Goal: Check status: Check status

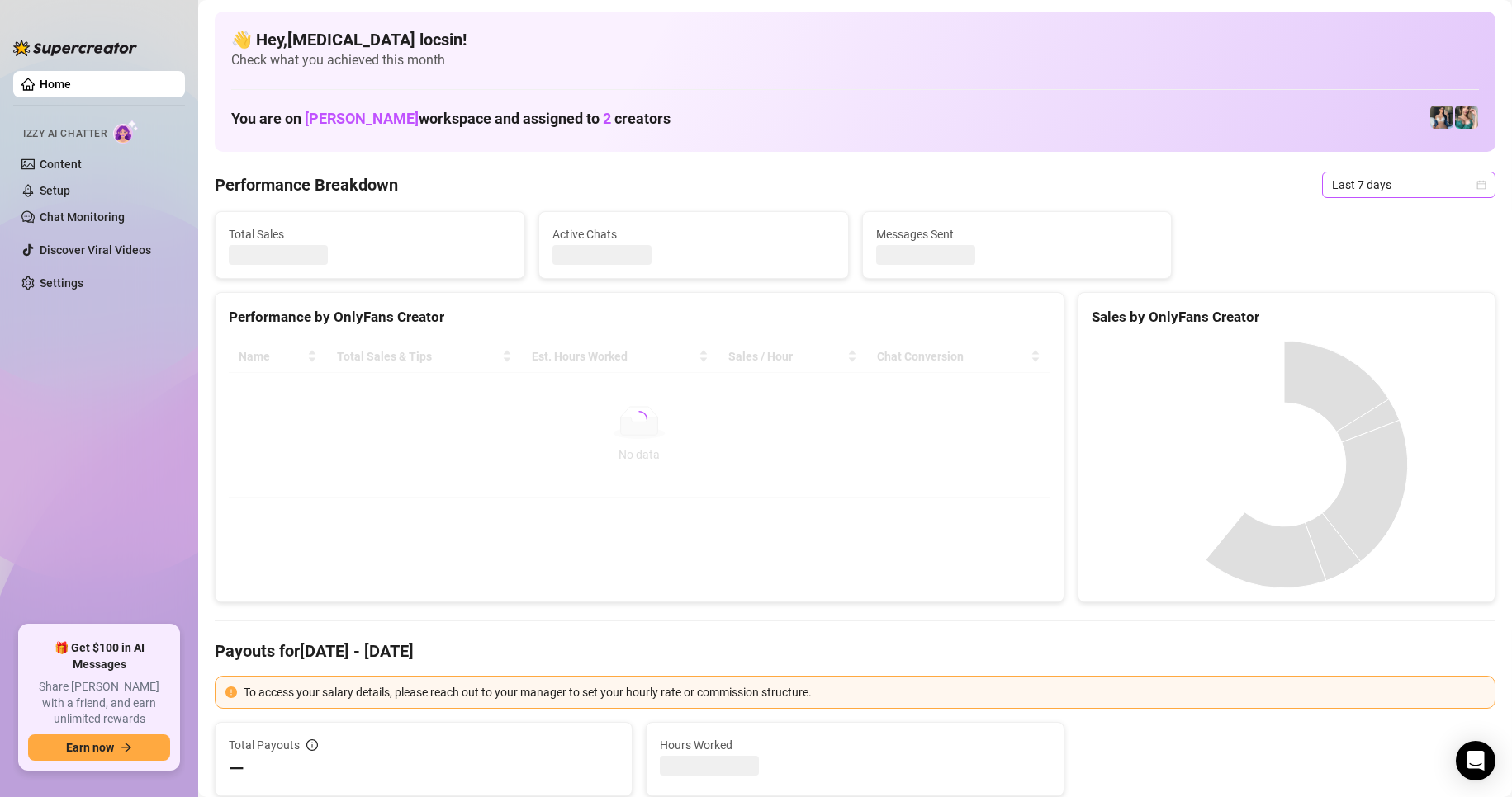
click at [1375, 183] on span "Last 7 days" at bounding box center [1409, 185] width 154 height 24
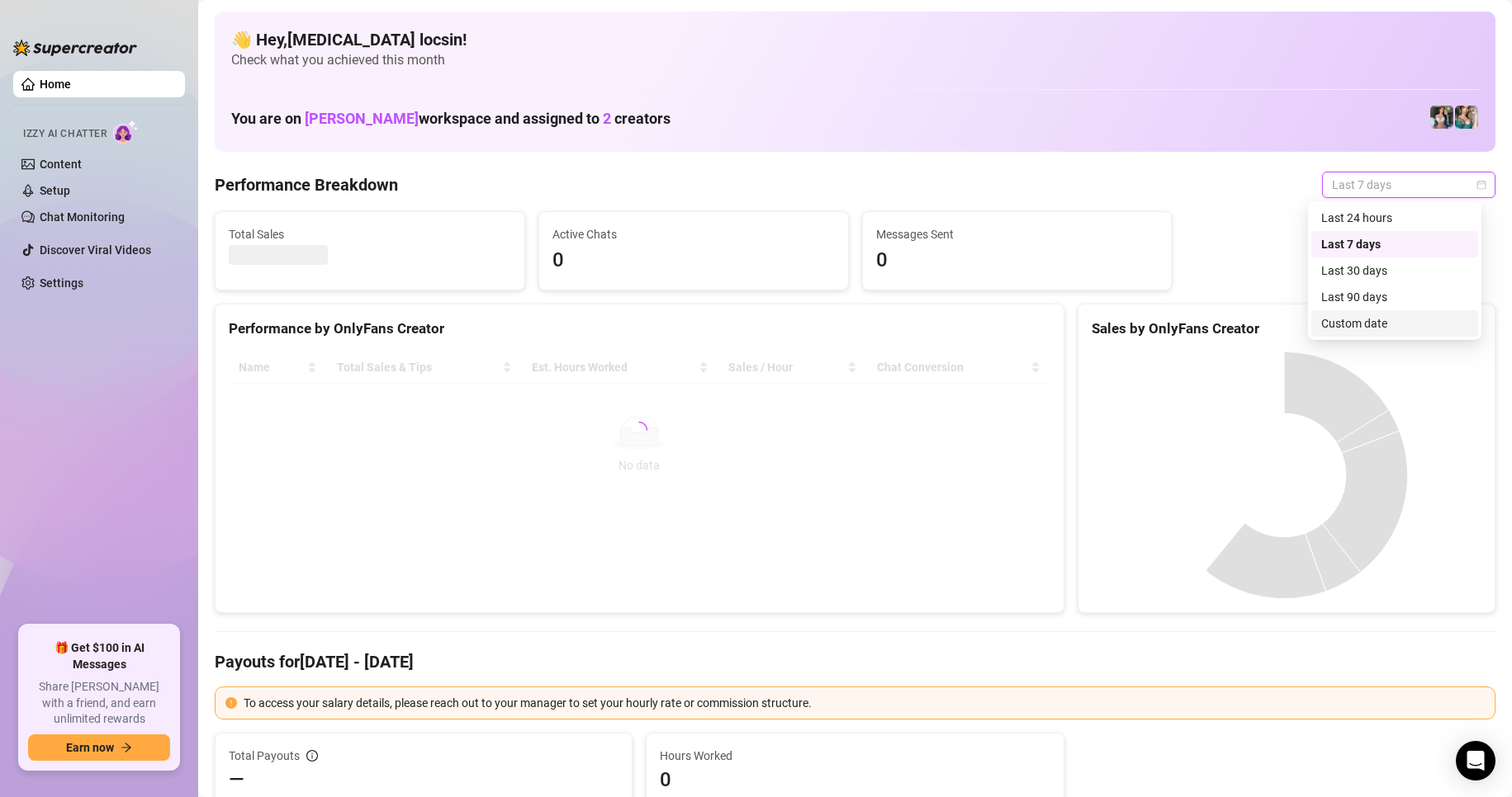
click at [1370, 326] on div "Custom date" at bounding box center [1394, 323] width 147 height 18
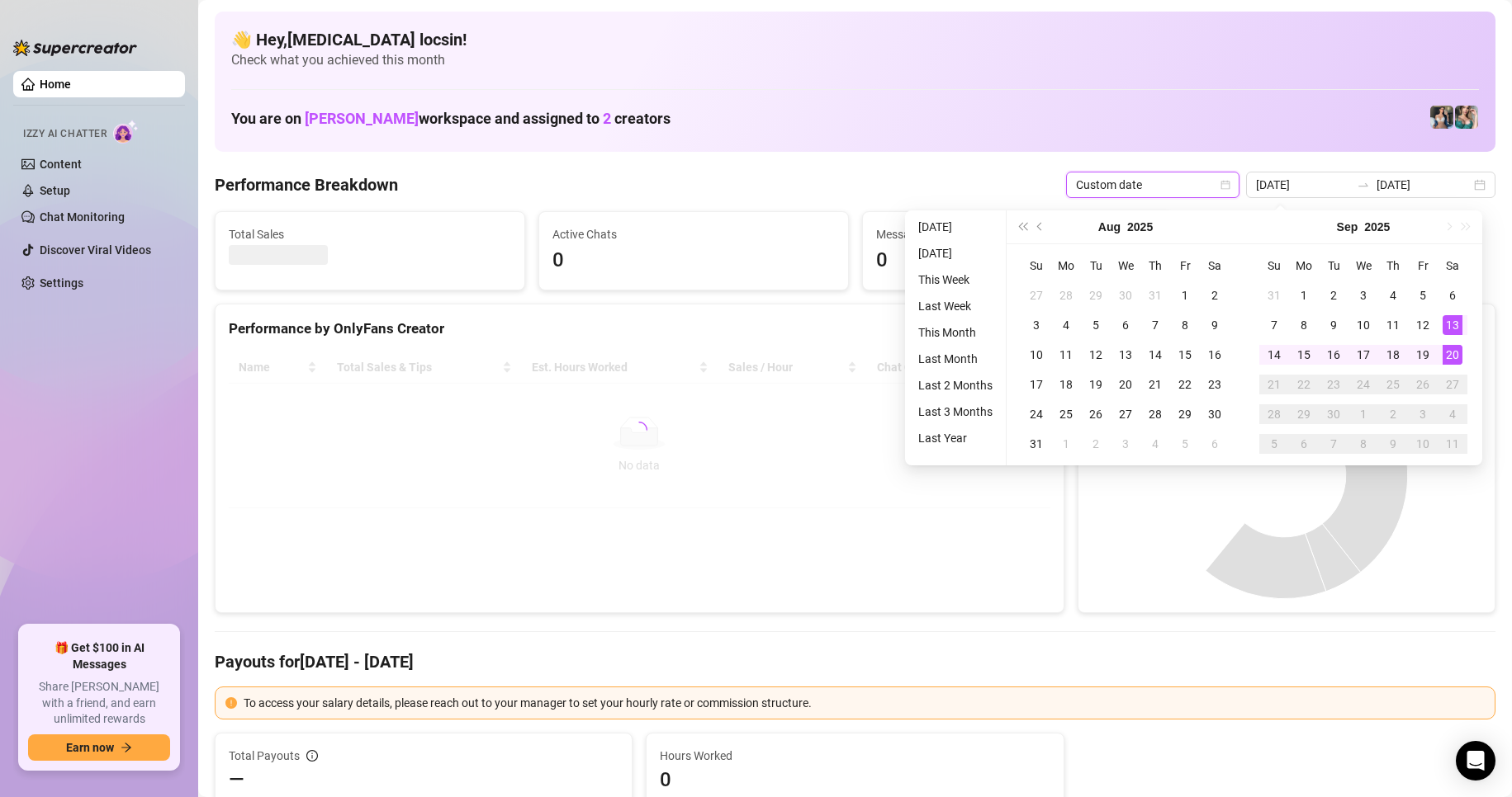
type input "[DATE]"
click at [952, 229] on li "[DATE]" at bounding box center [955, 226] width 87 height 20
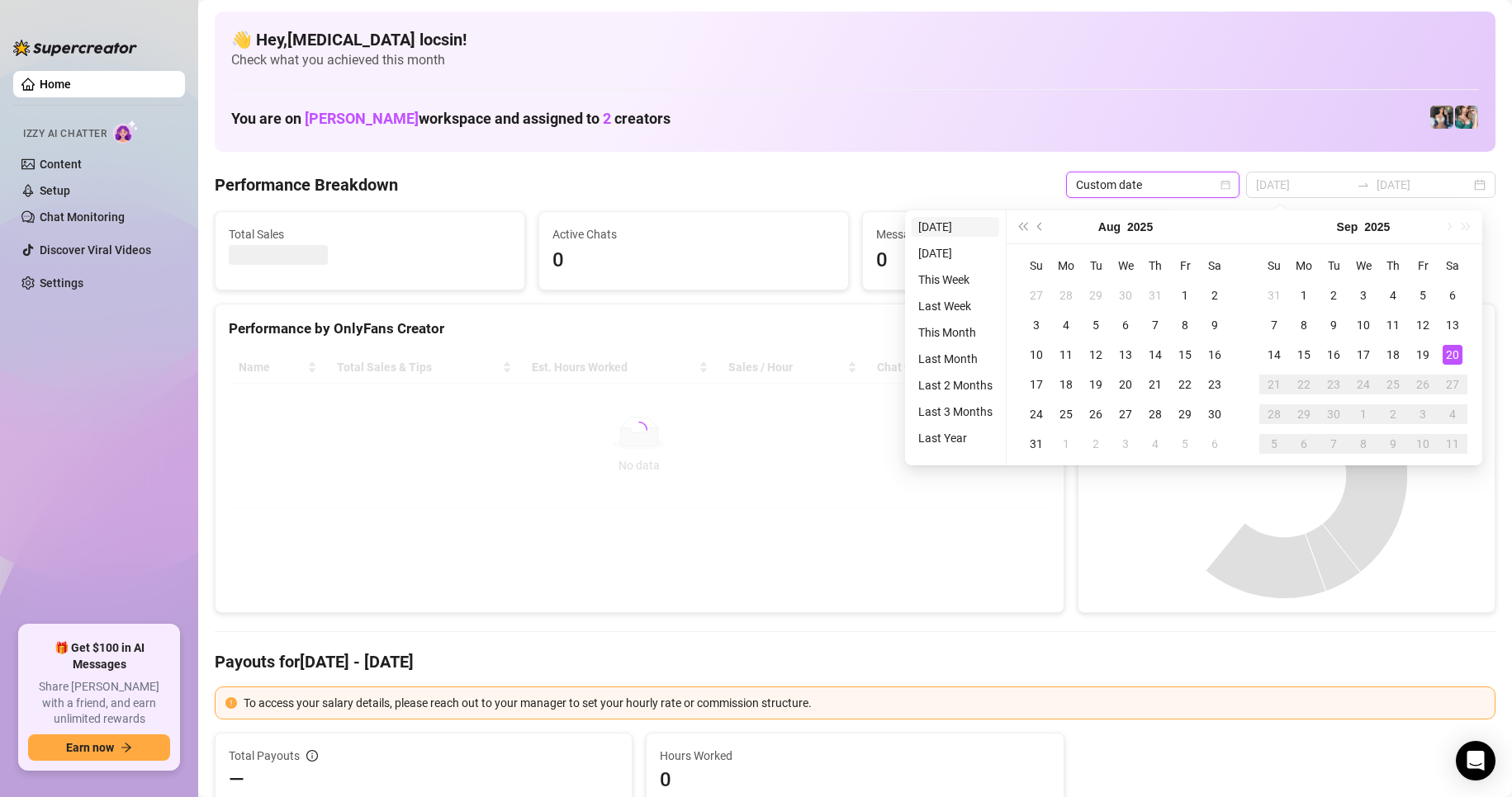
type input "[DATE]"
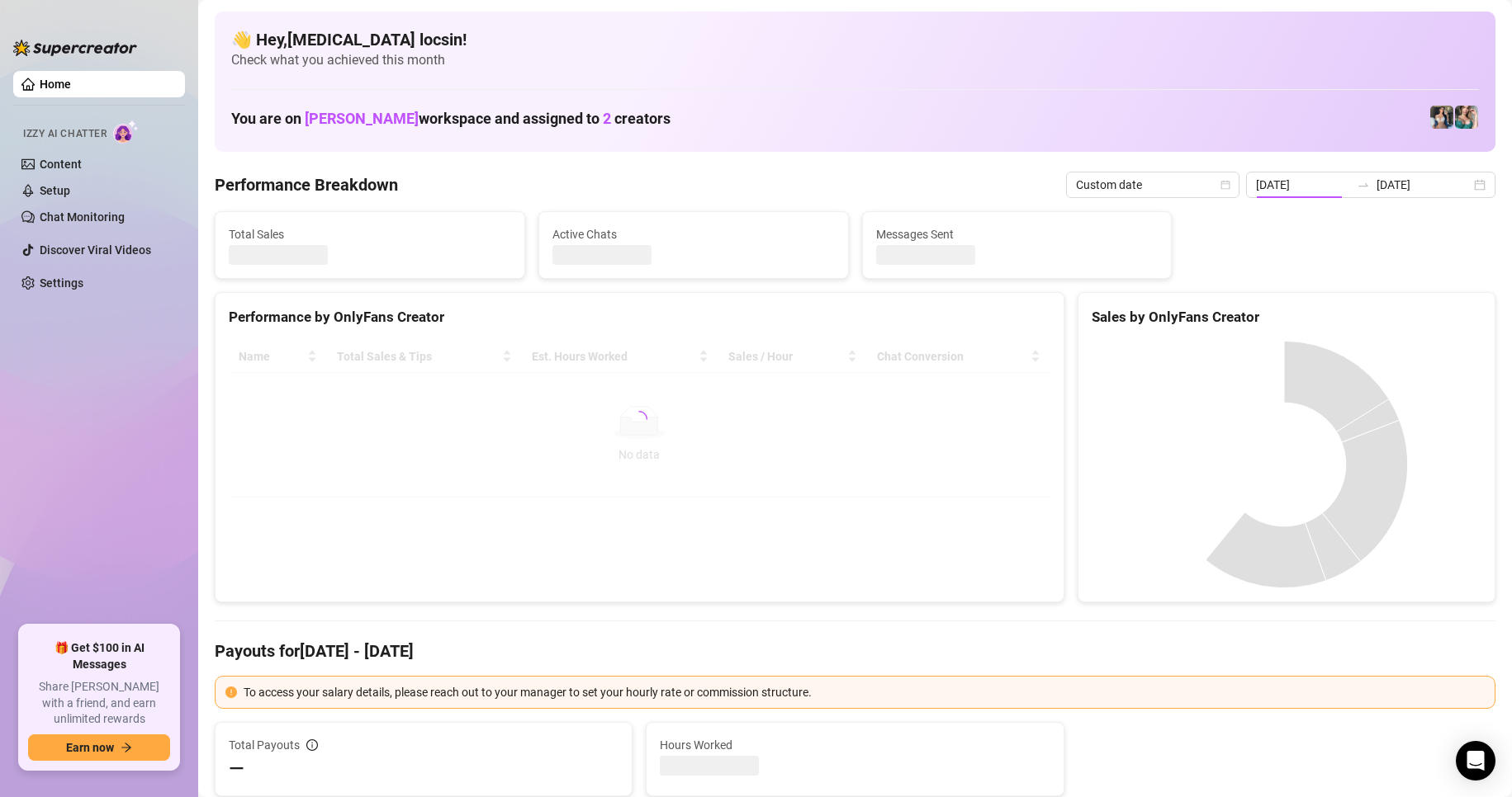
type input "[DATE]"
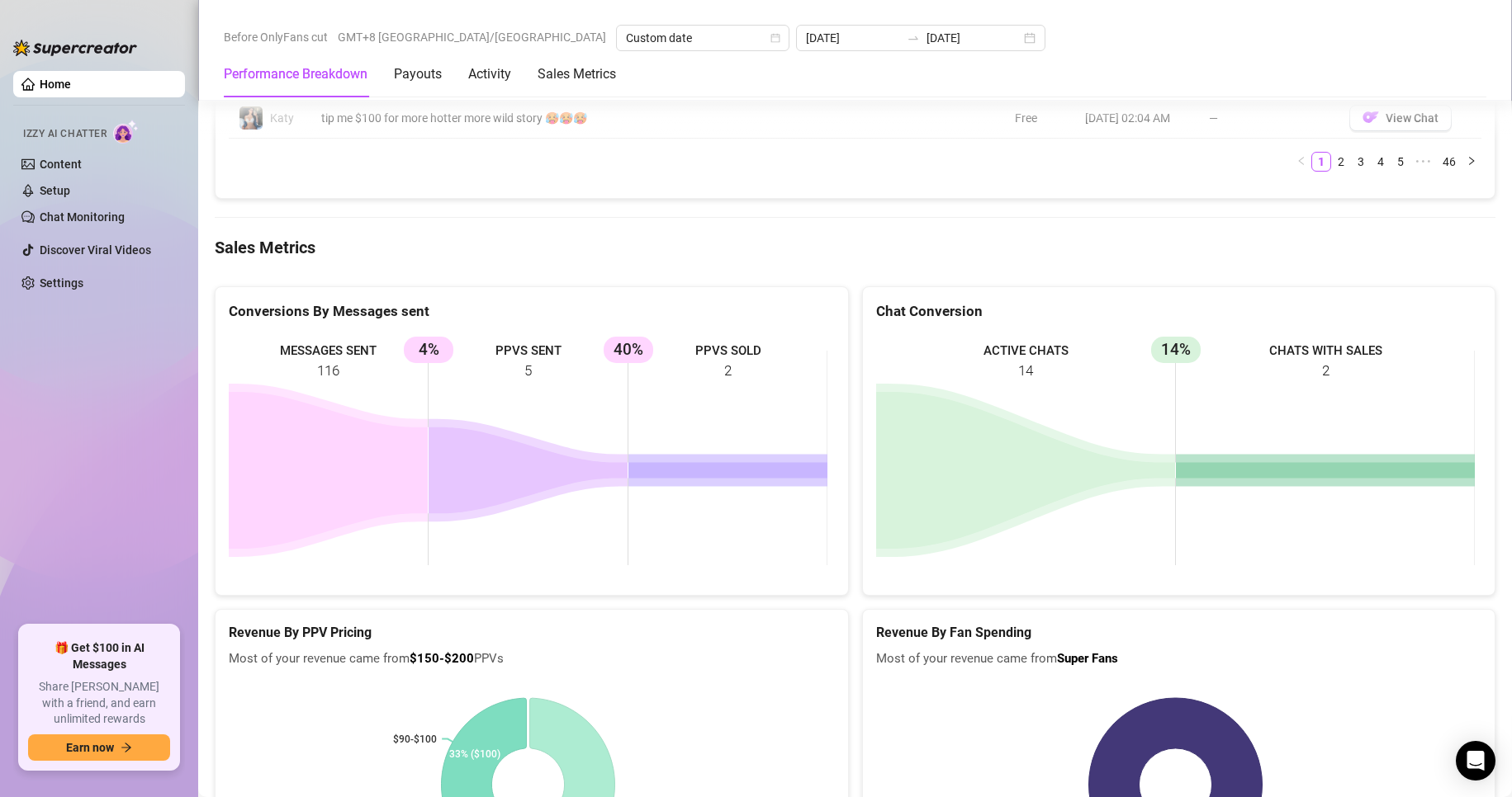
scroll to position [2045, 0]
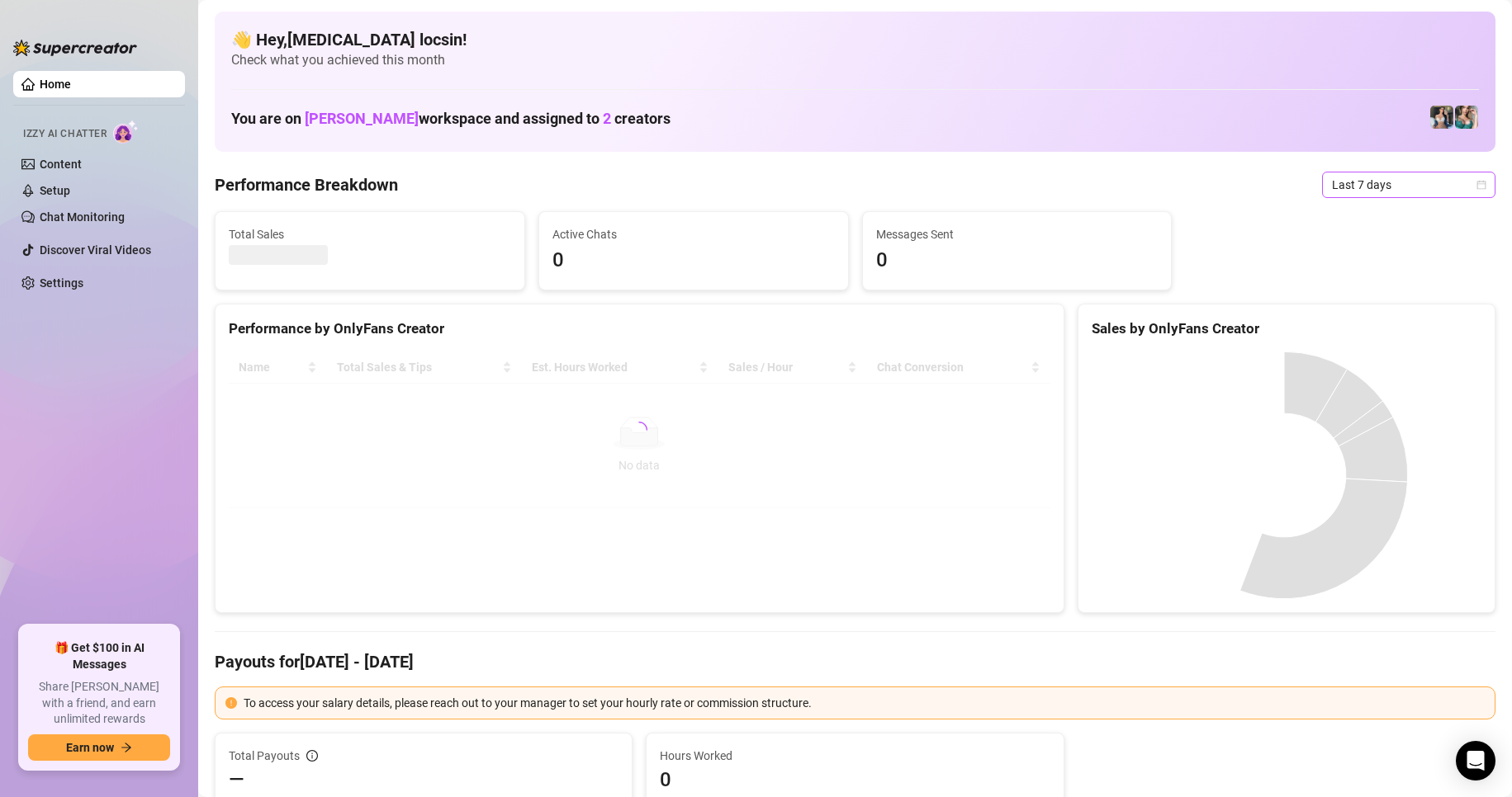
click at [1378, 186] on span "Last 7 days" at bounding box center [1409, 185] width 154 height 24
click at [1383, 326] on div "Custom date" at bounding box center [1394, 323] width 147 height 18
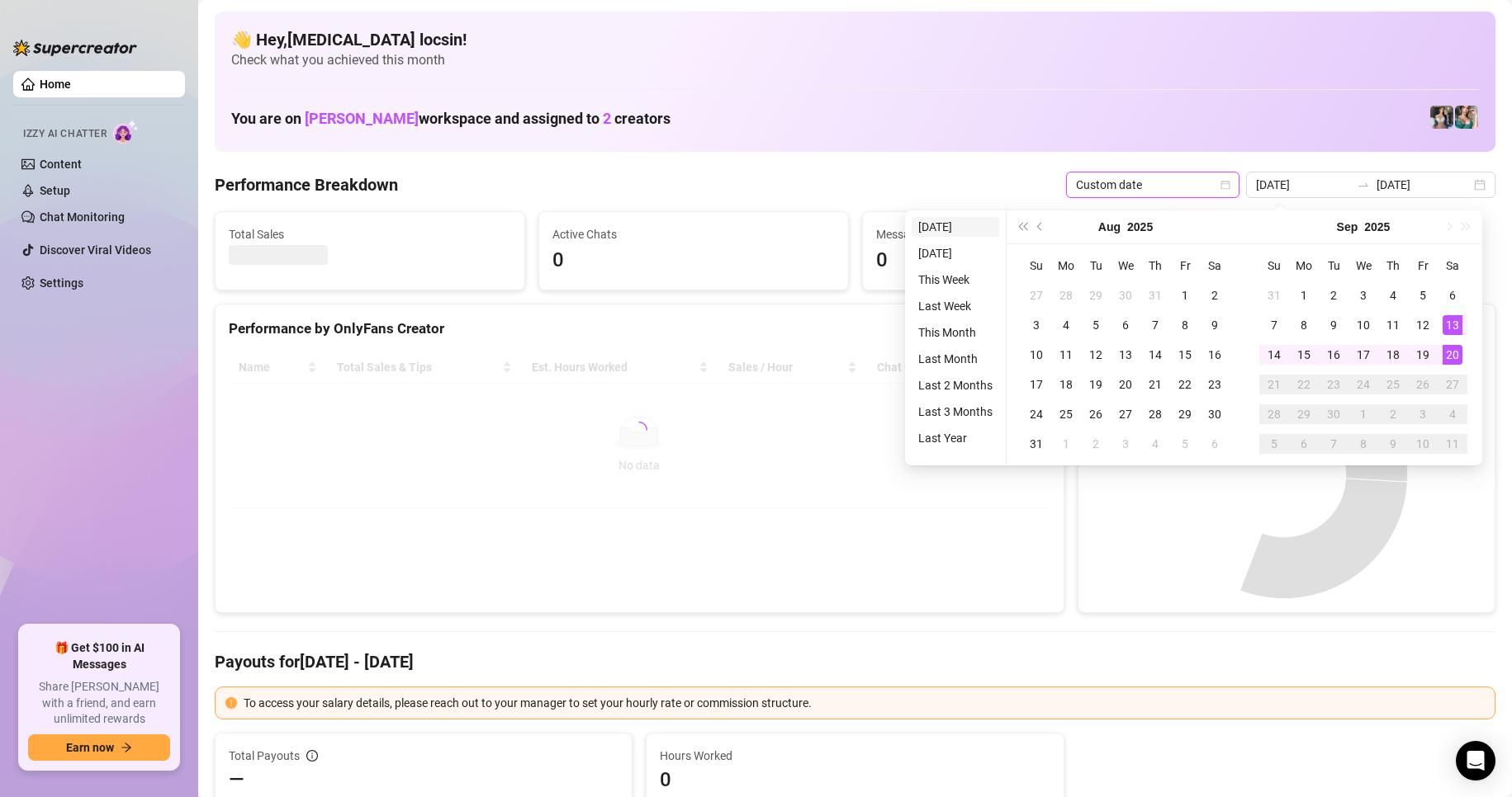
type input "[DATE]"
click at [959, 218] on li "[DATE]" at bounding box center [955, 226] width 87 height 20
type input "[DATE]"
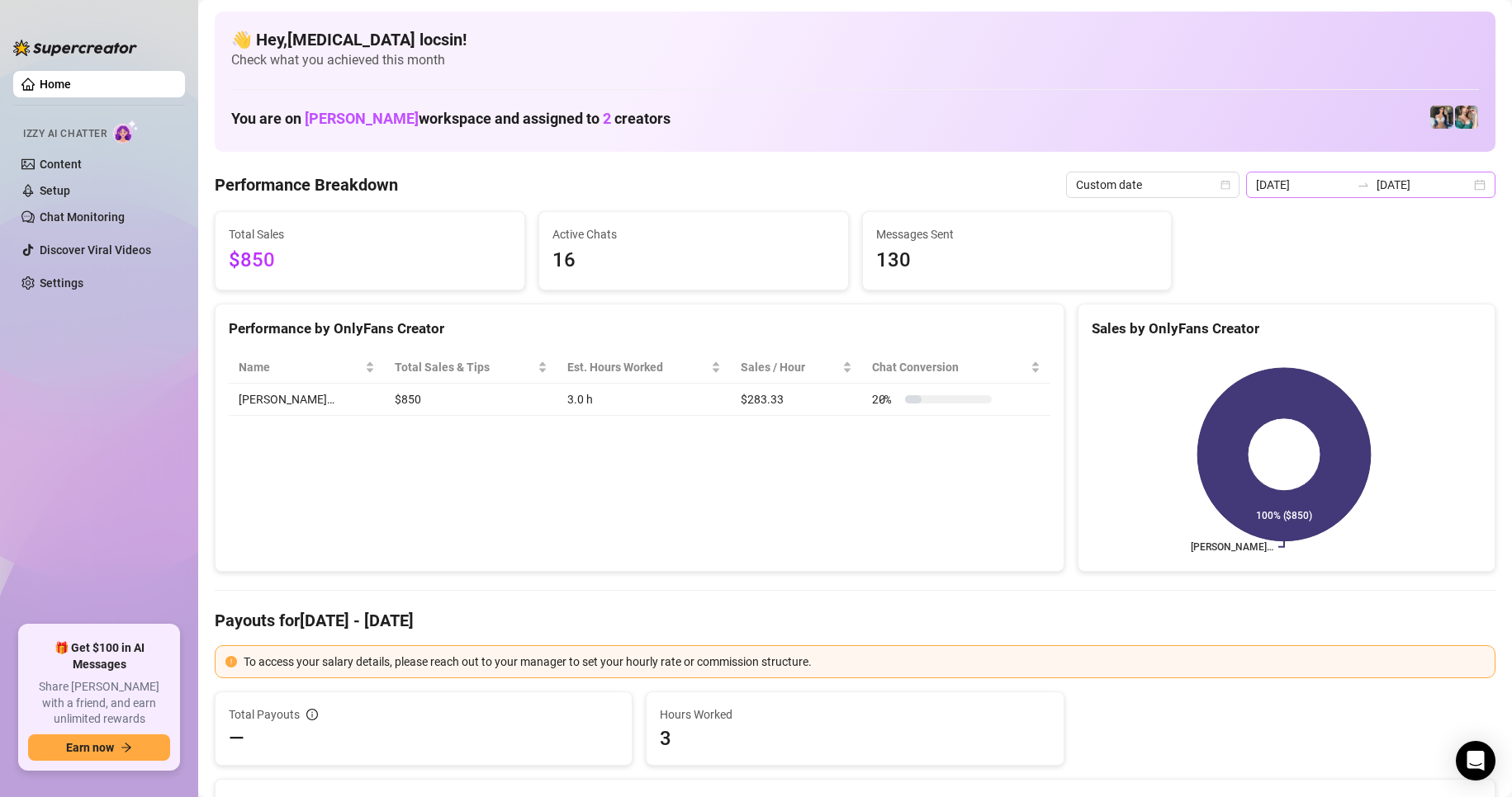
click at [1365, 189] on div at bounding box center [1363, 185] width 26 height 13
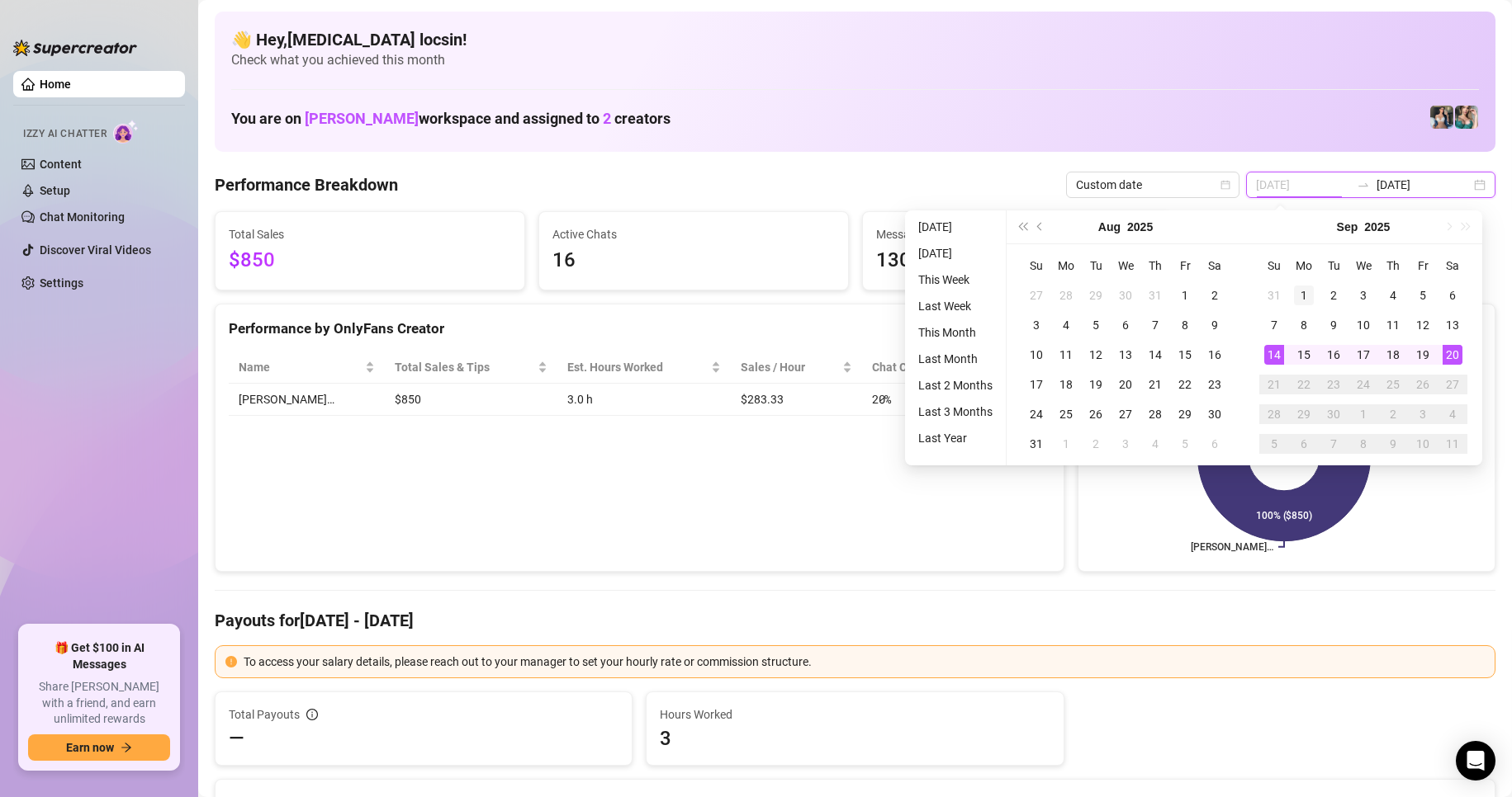
type input "2025-09-01"
drag, startPoint x: 1304, startPoint y: 293, endPoint x: 1382, endPoint y: 326, distance: 84.7
click at [1304, 293] on div "1" at bounding box center [1303, 295] width 20 height 20
type input "[DATE]"
click at [1447, 356] on div "20" at bounding box center [1452, 354] width 20 height 20
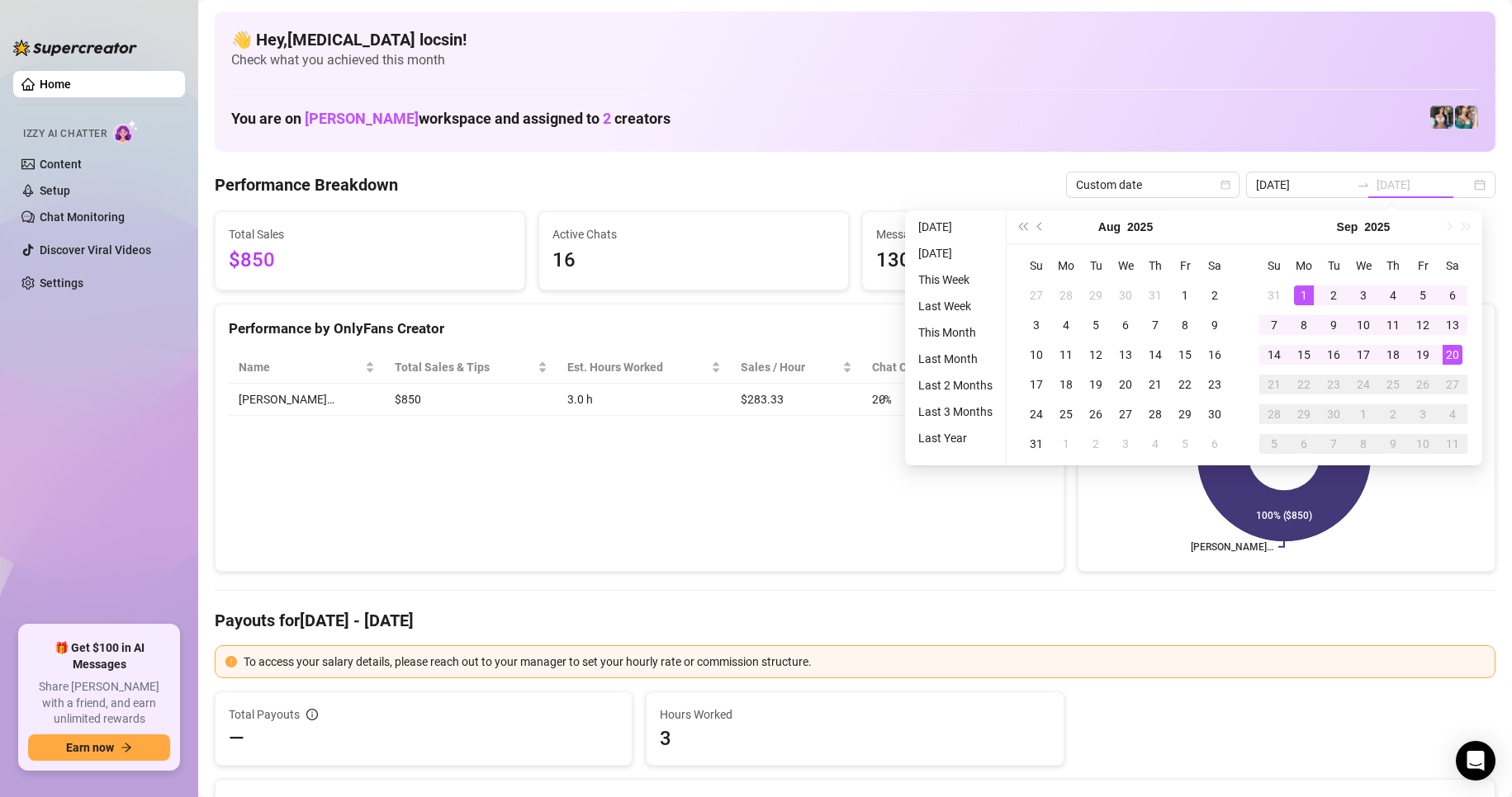
type input "2025-09-01"
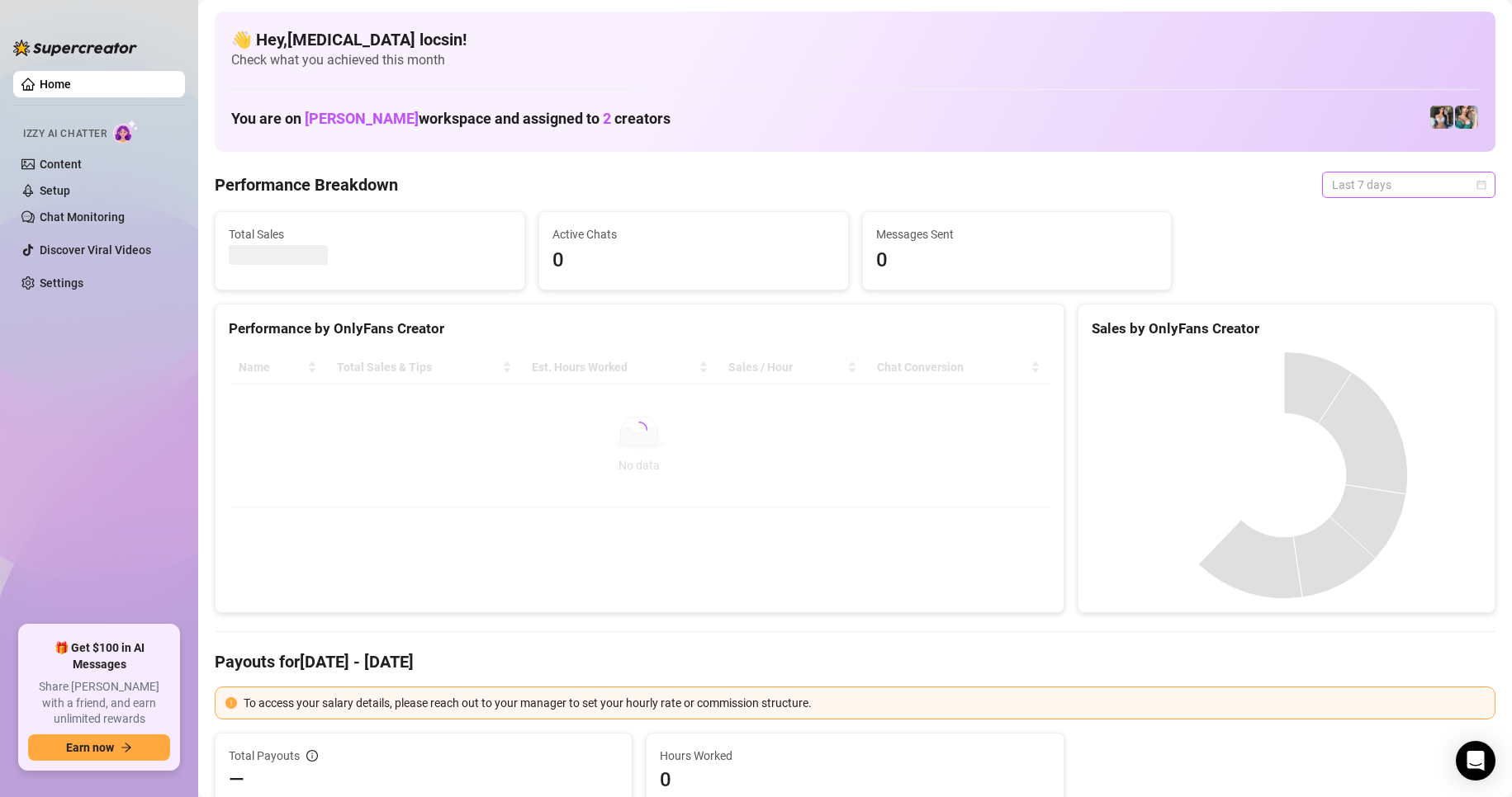
click at [1385, 191] on span "Last 7 days" at bounding box center [1409, 185] width 154 height 24
click at [1382, 327] on div "Custom date" at bounding box center [1394, 323] width 147 height 18
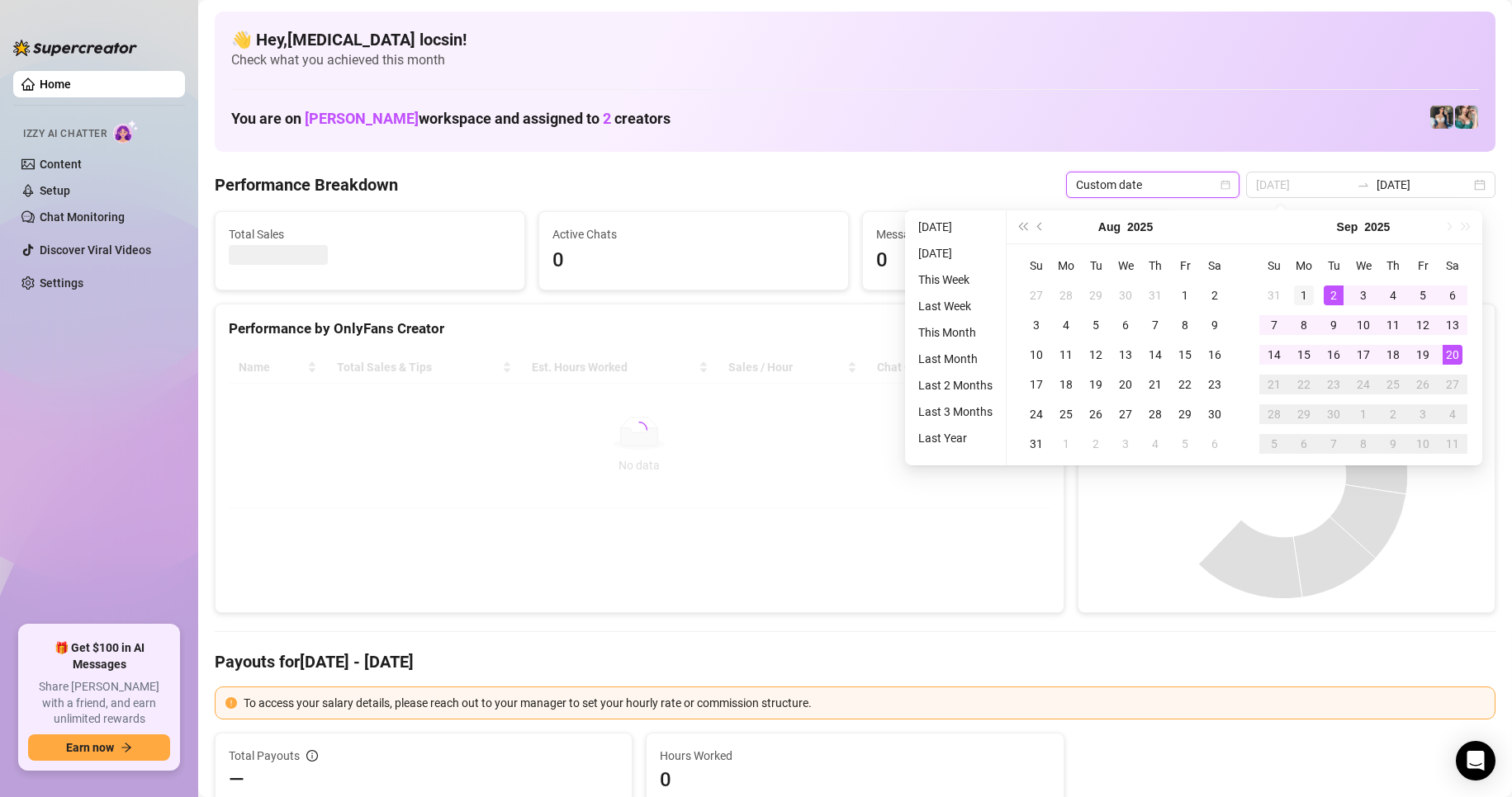
type input "[DATE]"
click at [1308, 287] on div "1" at bounding box center [1303, 295] width 20 height 20
type input "[DATE]"
click at [1454, 354] on div "20" at bounding box center [1452, 354] width 20 height 20
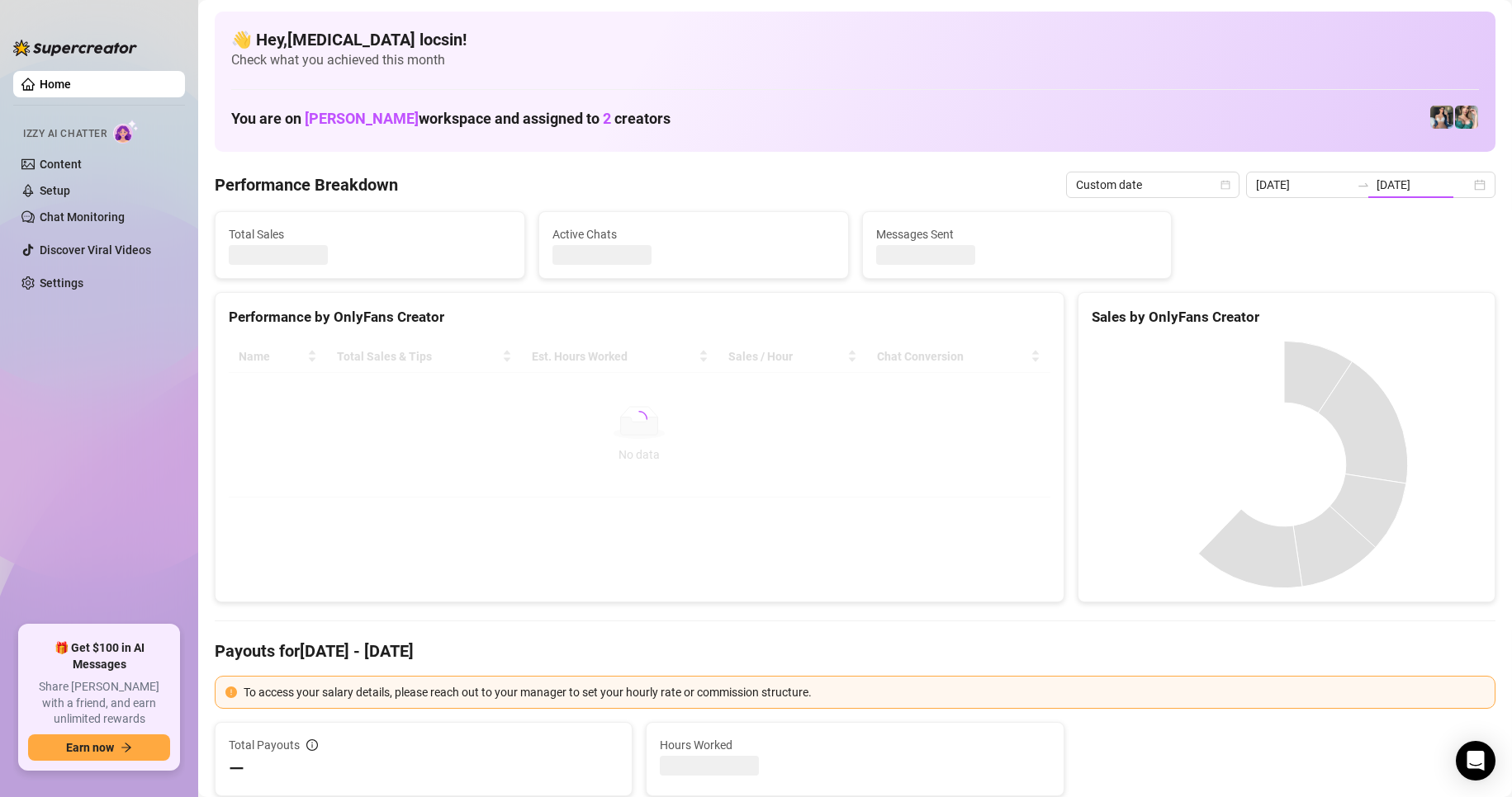
type input "[DATE]"
click at [1096, 316] on div "Sales by OnlyFans Creator" at bounding box center [1286, 318] width 389 height 23
